Goal: Find specific page/section: Find specific page/section

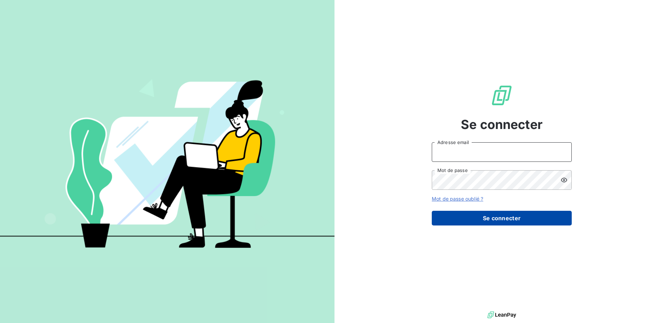
type input "[EMAIL_ADDRESS][DOMAIN_NAME]"
click at [479, 222] on button "Se connecter" at bounding box center [502, 218] width 140 height 15
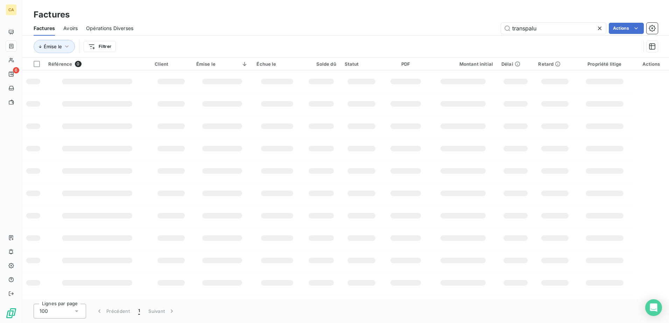
click at [601, 27] on icon at bounding box center [599, 28] width 7 height 7
click at [546, 27] on input "text" at bounding box center [553, 28] width 105 height 11
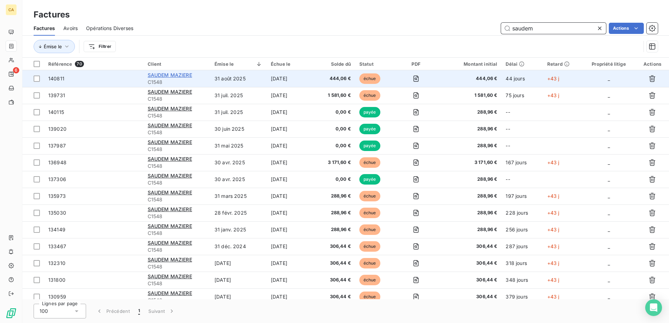
type input "saudem"
click at [163, 76] on span "SAUDEM MAZIERE" at bounding box center [170, 75] width 44 height 6
